Goal: Information Seeking & Learning: Understand process/instructions

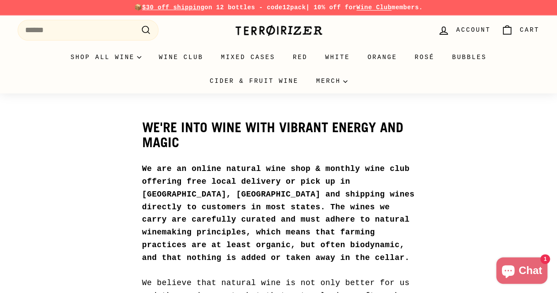
drag, startPoint x: 564, startPoint y: 0, endPoint x: 22, endPoint y: 170, distance: 567.3
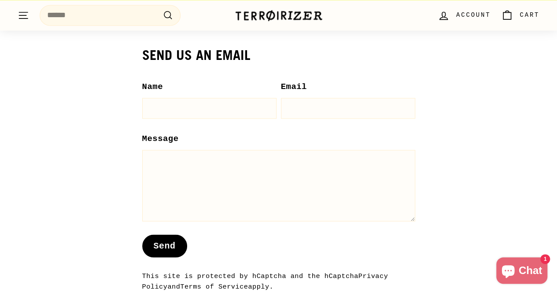
scroll to position [932, 0]
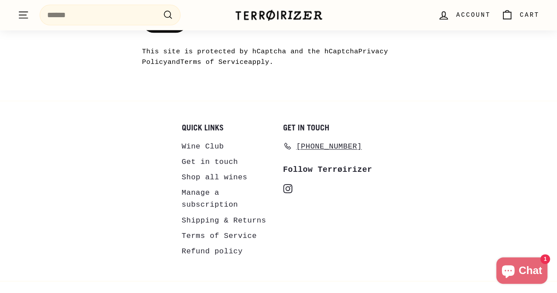
click at [237, 228] on link "Terms of Service" at bounding box center [219, 235] width 75 height 15
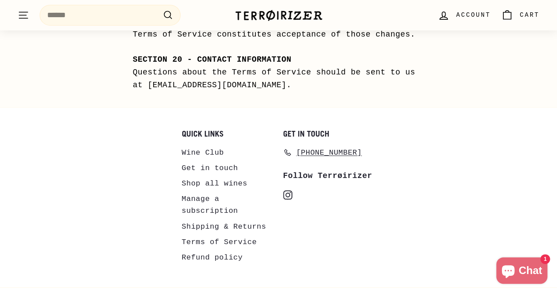
scroll to position [4946, 0]
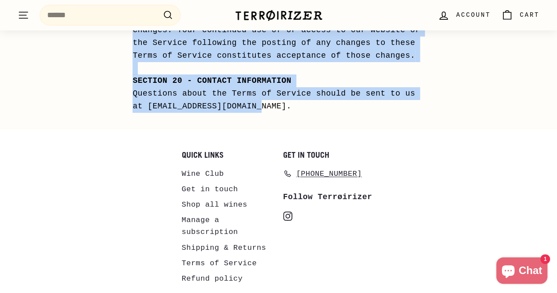
drag, startPoint x: 141, startPoint y: 140, endPoint x: 384, endPoint y: 104, distance: 245.4
copy div "LOREMIPS Dolo sitamet co adipisci el Seddoeiusmo. Temporinci utl etdo, mag aliq…"
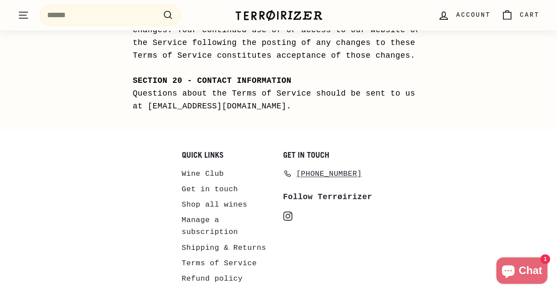
click at [429, 163] on div "Quick links Wine Club Get in touch Shop all wines Manage a subscription Shippin…" at bounding box center [279, 223] width 522 height 145
click at [254, 256] on li "Terms of Service" at bounding box center [228, 263] width 93 height 15
click at [233, 271] on link "Refund policy" at bounding box center [212, 278] width 61 height 15
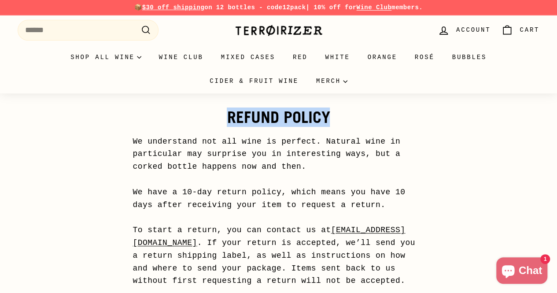
drag, startPoint x: 226, startPoint y: 116, endPoint x: 328, endPoint y: 111, distance: 101.9
click at [328, 111] on h1 "Refund policy" at bounding box center [279, 118] width 292 height 18
copy h1 "Refund policy"
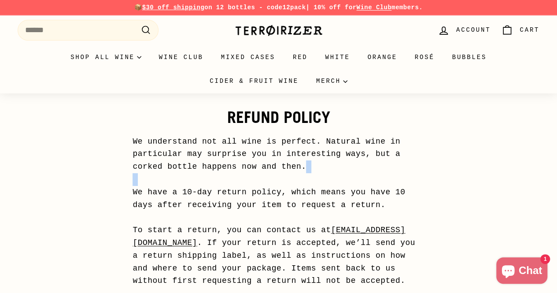
drag, startPoint x: 134, startPoint y: 188, endPoint x: 293, endPoint y: 183, distance: 160.0
click at [161, 194] on p "We understand not all wine is perfect. Natural wine in particular may surprise …" at bounding box center [279, 230] width 292 height 190
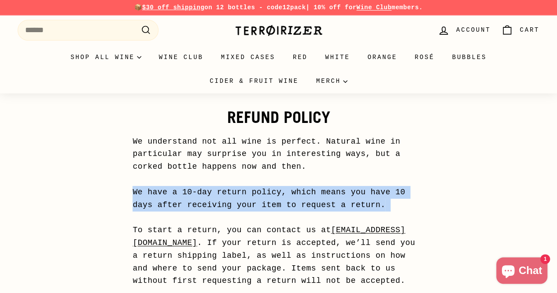
drag, startPoint x: 145, startPoint y: 193, endPoint x: 363, endPoint y: 223, distance: 220.6
copy p "We have a 10-day return policy, which means you have 10 days after receiving yo…"
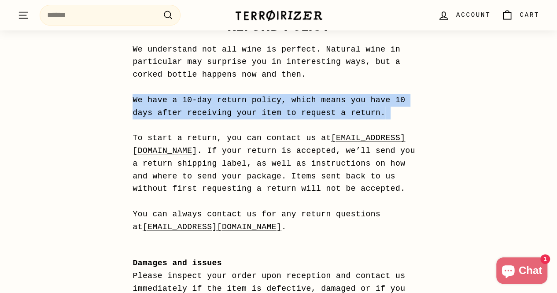
scroll to position [93, 0]
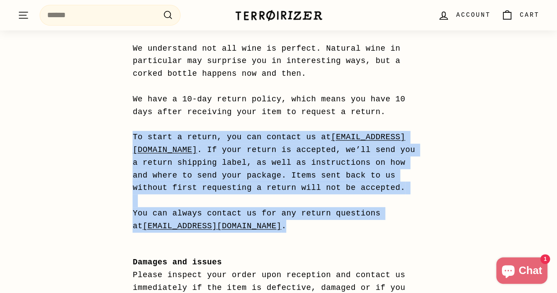
drag, startPoint x: 146, startPoint y: 135, endPoint x: 394, endPoint y: 226, distance: 264.6
click at [394, 226] on p "We understand not all wine is perfect. Natural wine in particular may surprise …" at bounding box center [279, 137] width 292 height 190
copy p "To start a return, you can contact us at terroirizer@gmail.com . If your return…"
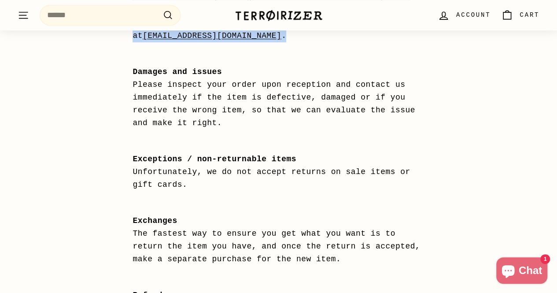
scroll to position [276, 0]
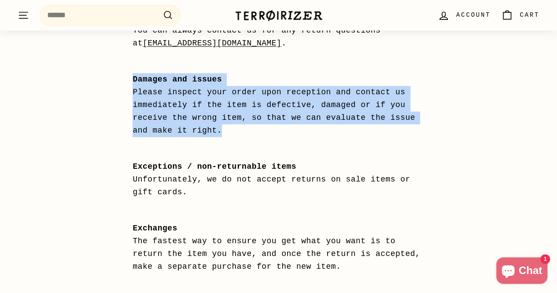
drag, startPoint x: 147, startPoint y: 77, endPoint x: 240, endPoint y: 132, distance: 107.8
click at [240, 132] on p "Damages and issues Please inspect your order upon reception and contact us imme…" at bounding box center [279, 104] width 292 height 63
copy p "Damages and issues Please inspect your order upon reception and contact us imme…"
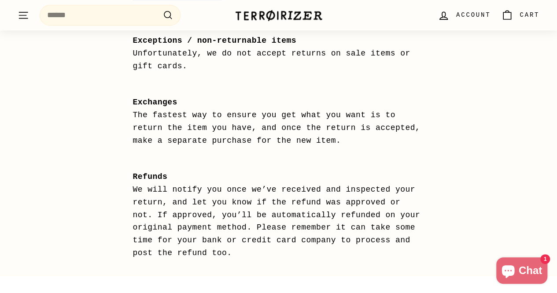
scroll to position [416, 0]
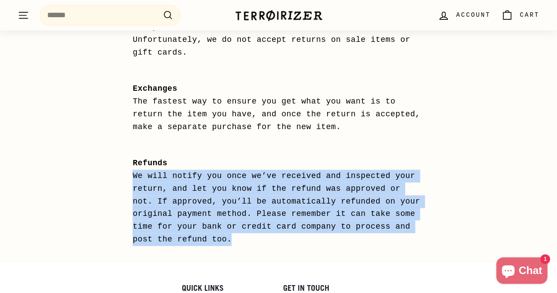
drag, startPoint x: 144, startPoint y: 174, endPoint x: 365, endPoint y: 235, distance: 229.5
copy p "We will notify you once we’ve received and inspected your return, and let you k…"
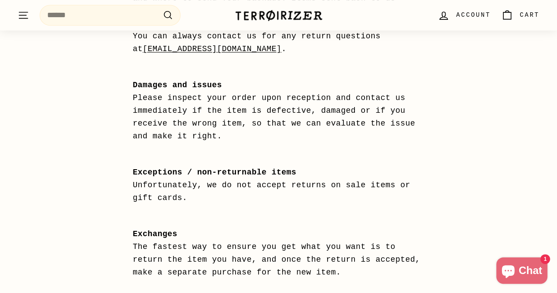
scroll to position [269, 0]
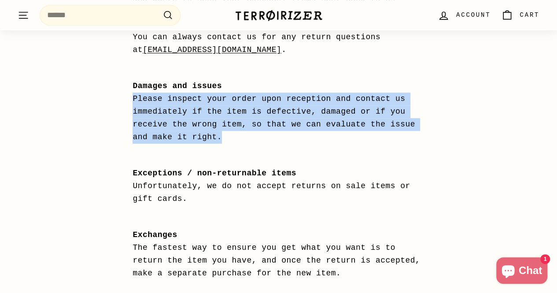
drag, startPoint x: 230, startPoint y: 136, endPoint x: 142, endPoint y: 97, distance: 95.3
click at [142, 97] on div "Refund policy We understand not all wine is perfect. Natural wine in particular…" at bounding box center [278, 115] width 309 height 583
copy p "Please inspect your order upon reception and contact us immediately if the item…"
click at [551, 137] on main "Refund policy We understand not all wine is perfect. Natural wine in particular…" at bounding box center [278, 115] width 557 height 583
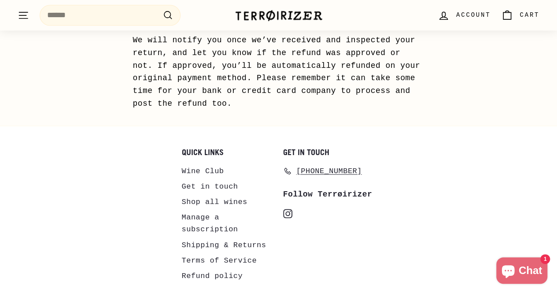
scroll to position [589, 0]
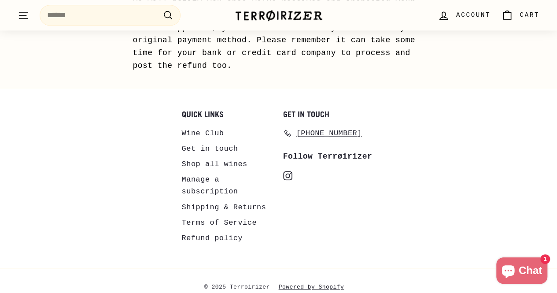
click at [240, 200] on link "Shipping & Returns" at bounding box center [224, 207] width 85 height 15
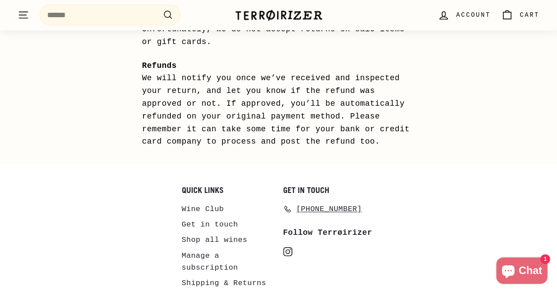
scroll to position [939, 0]
